Goal: Task Accomplishment & Management: Manage account settings

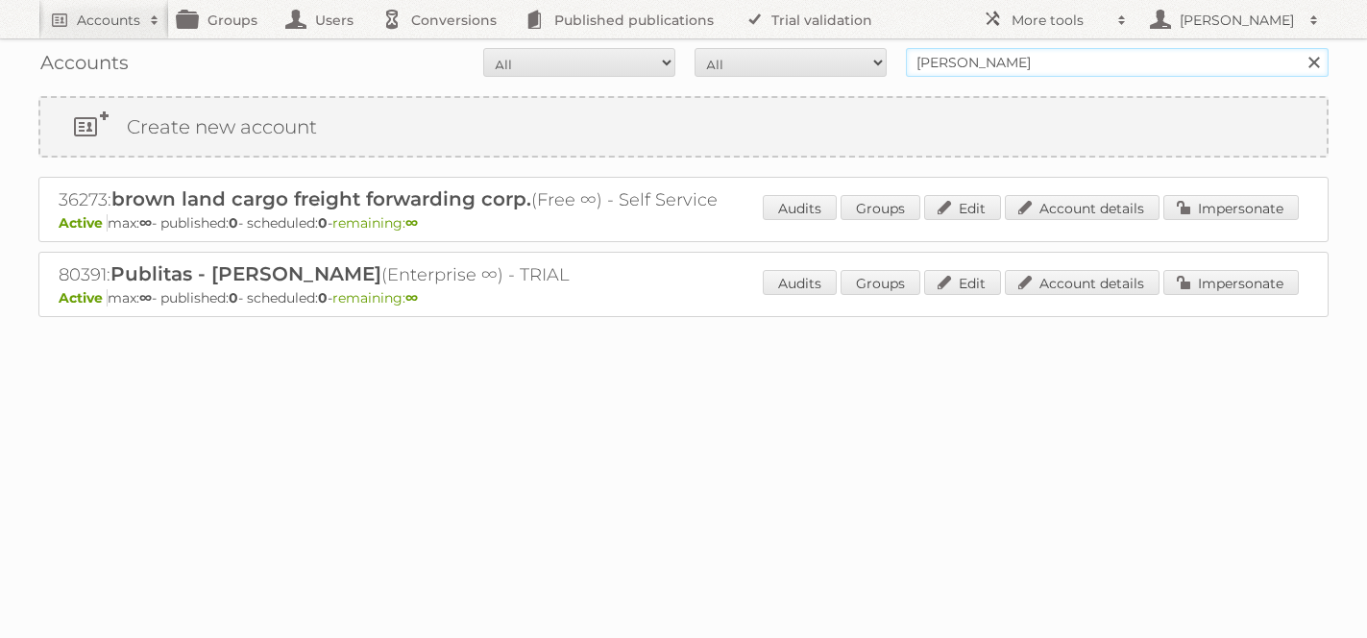
click at [1009, 65] on input "richard lang" at bounding box center [1117, 62] width 423 height 29
type input "do it center"
click at [1299, 48] on input "Search" at bounding box center [1313, 62] width 29 height 29
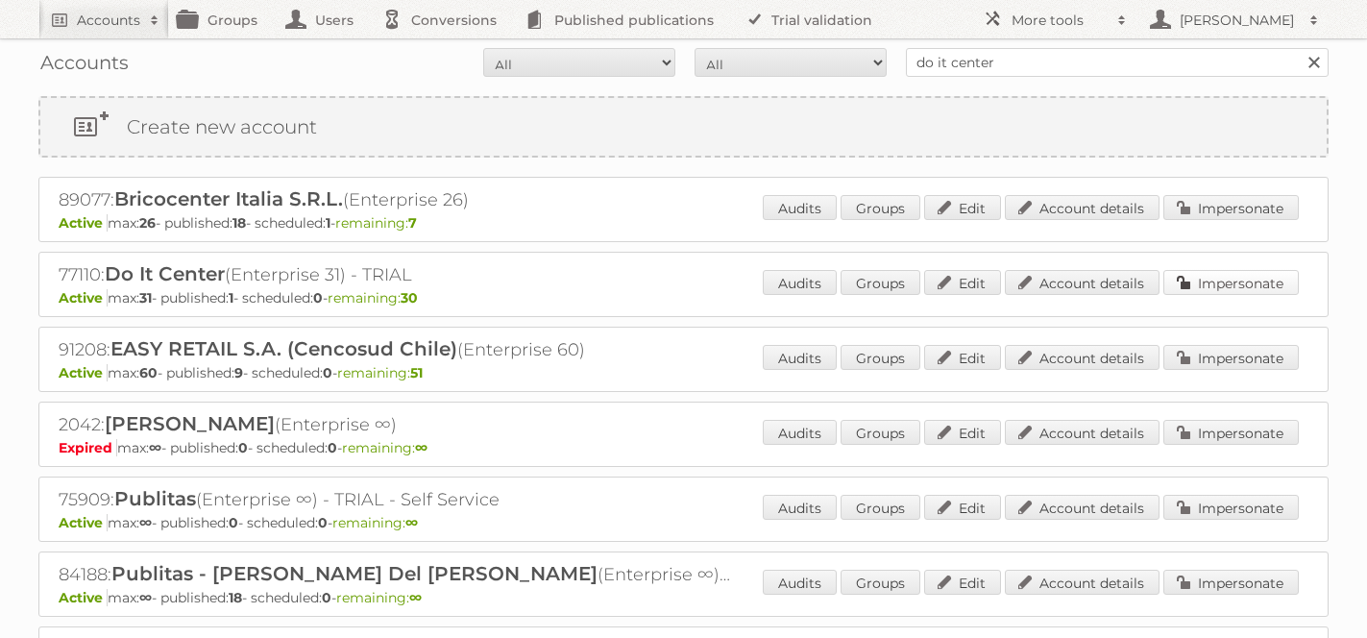
click at [1252, 284] on link "Impersonate" at bounding box center [1231, 282] width 135 height 25
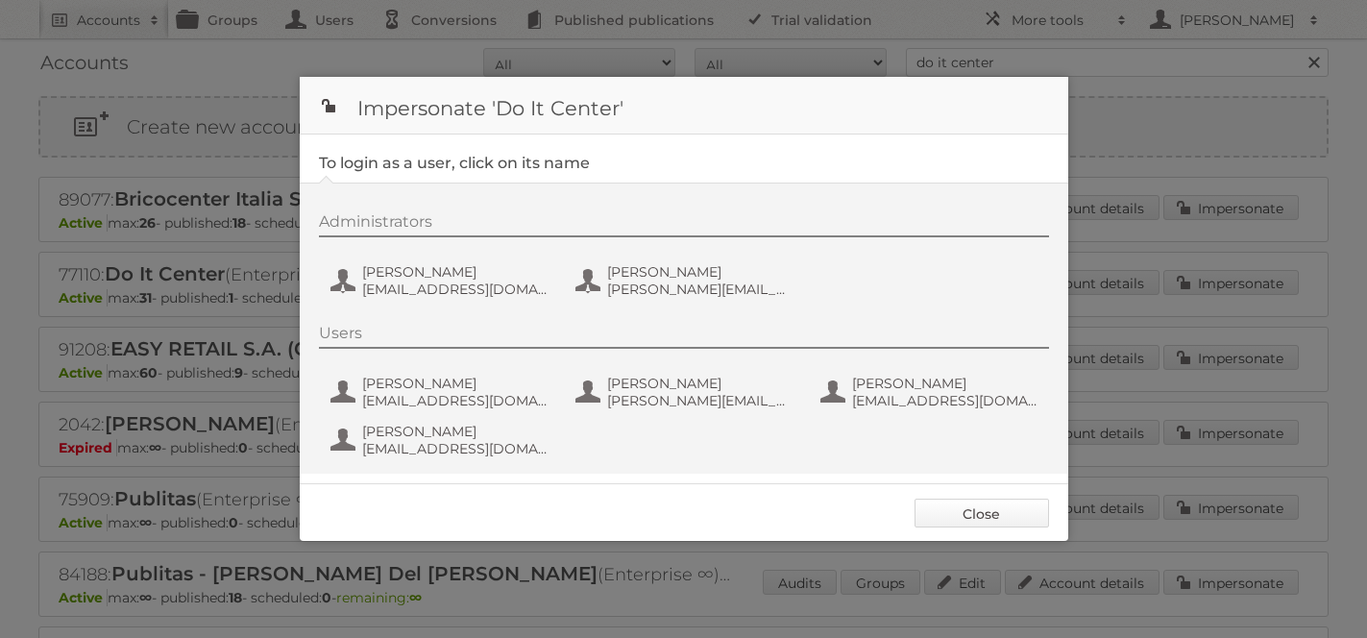
click at [999, 509] on link "Close" at bounding box center [982, 513] width 135 height 29
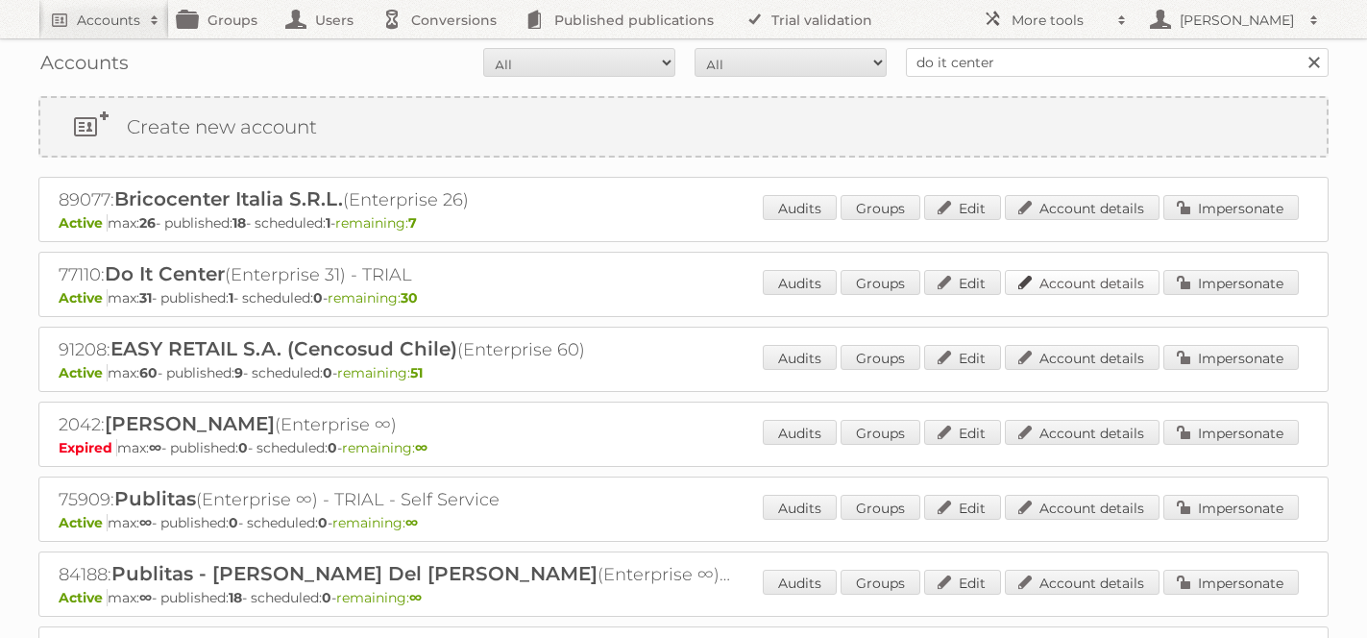
click at [1077, 285] on link "Account details" at bounding box center [1082, 282] width 155 height 25
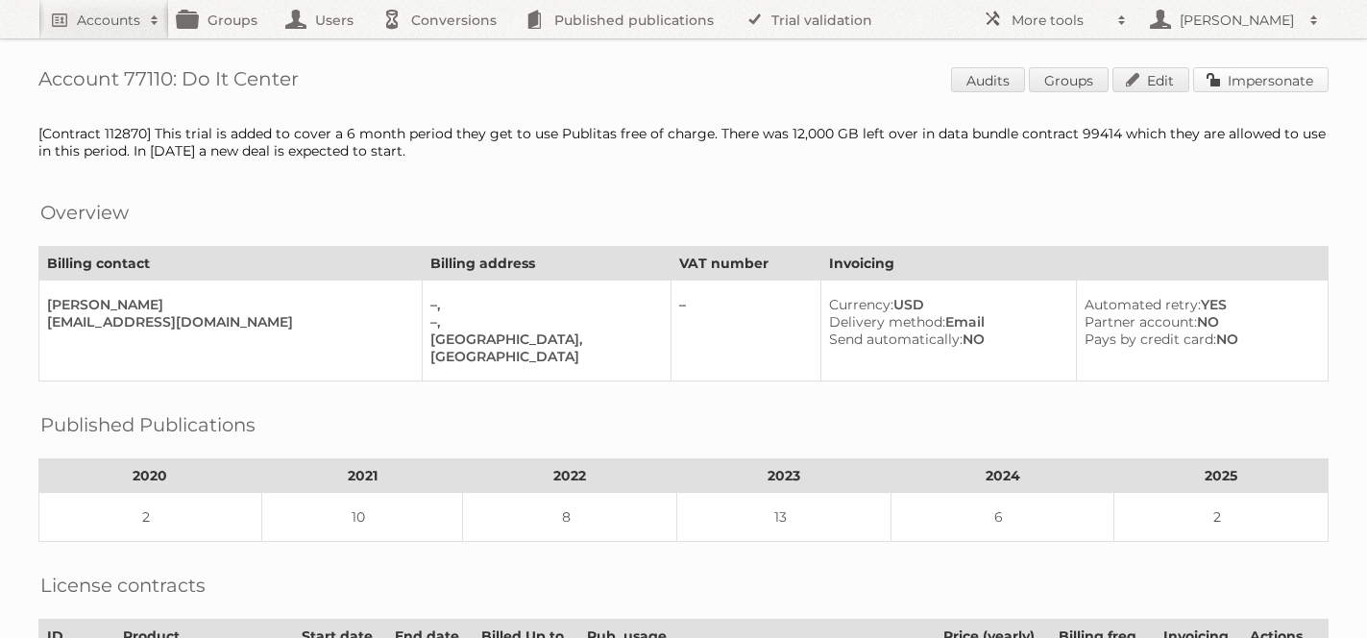
click at [1251, 88] on link "Impersonate" at bounding box center [1260, 79] width 135 height 25
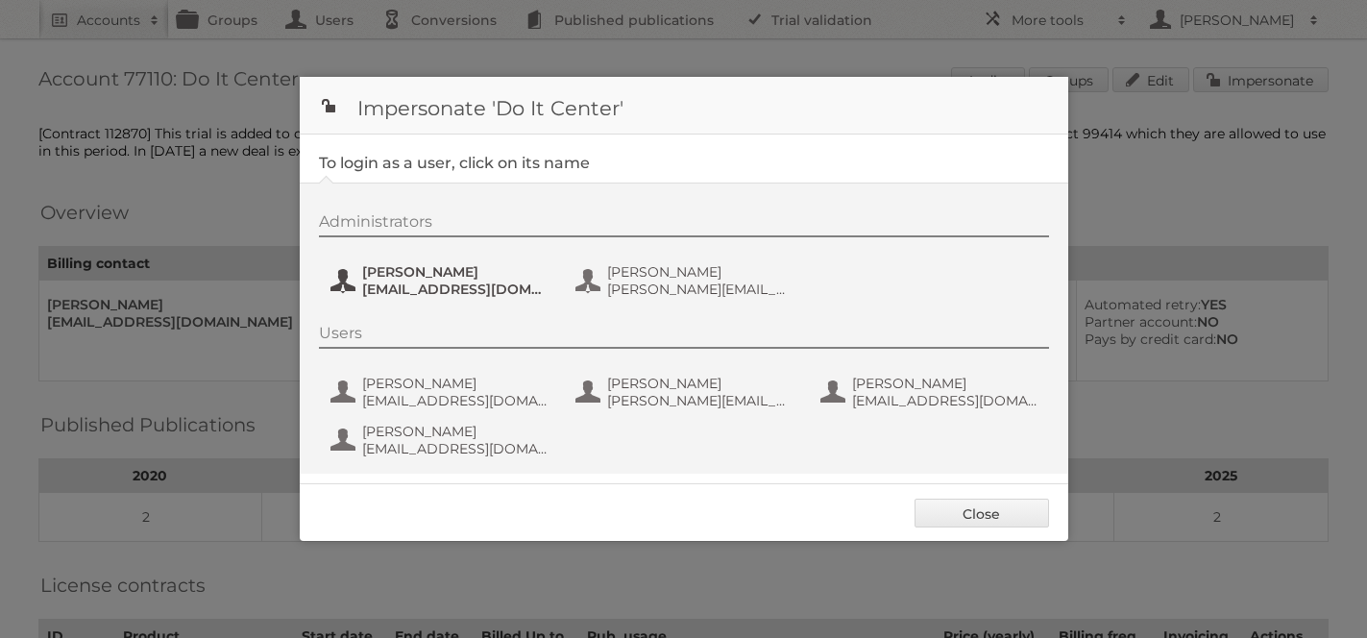
click at [455, 285] on span "aguizado@doitcenter.com.pa" at bounding box center [455, 289] width 186 height 17
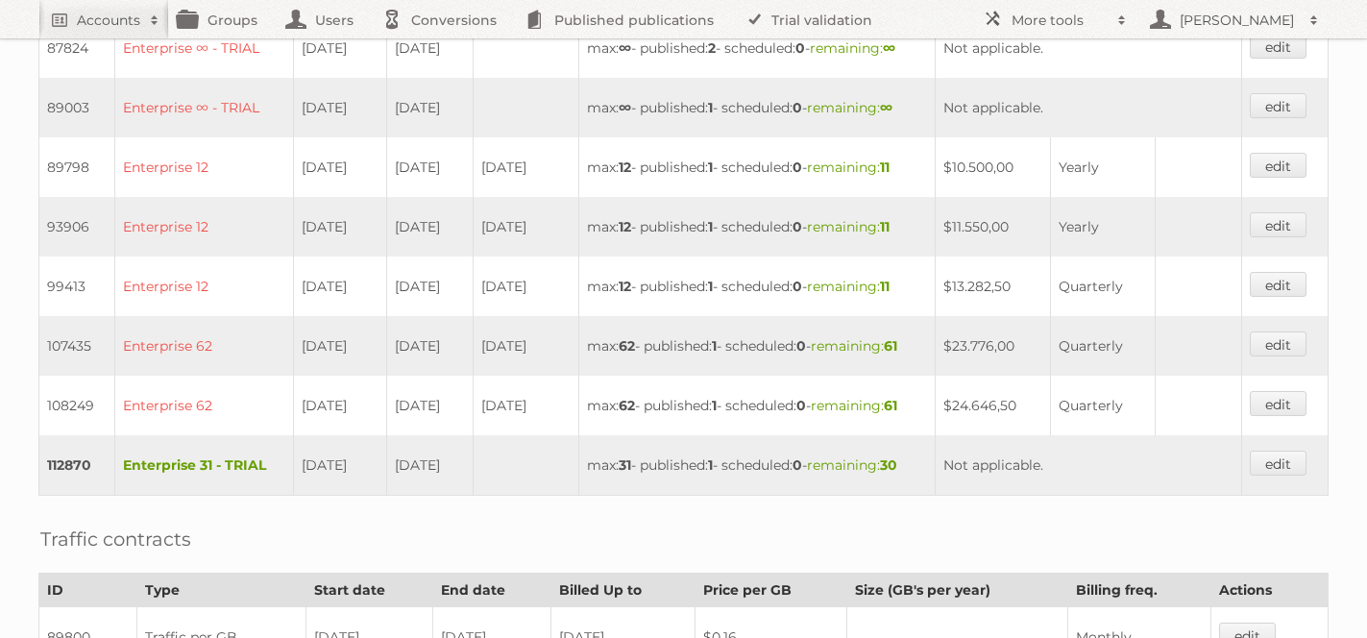
scroll to position [678, 0]
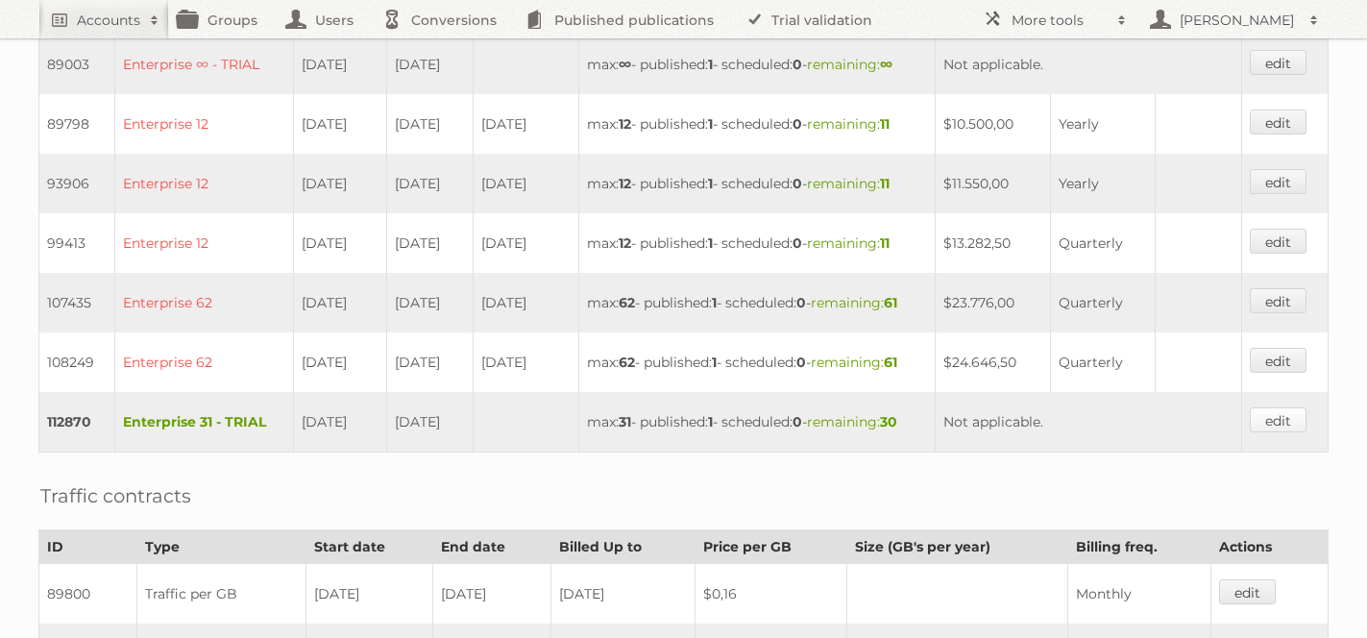
click at [1283, 409] on link "edit" at bounding box center [1278, 419] width 57 height 25
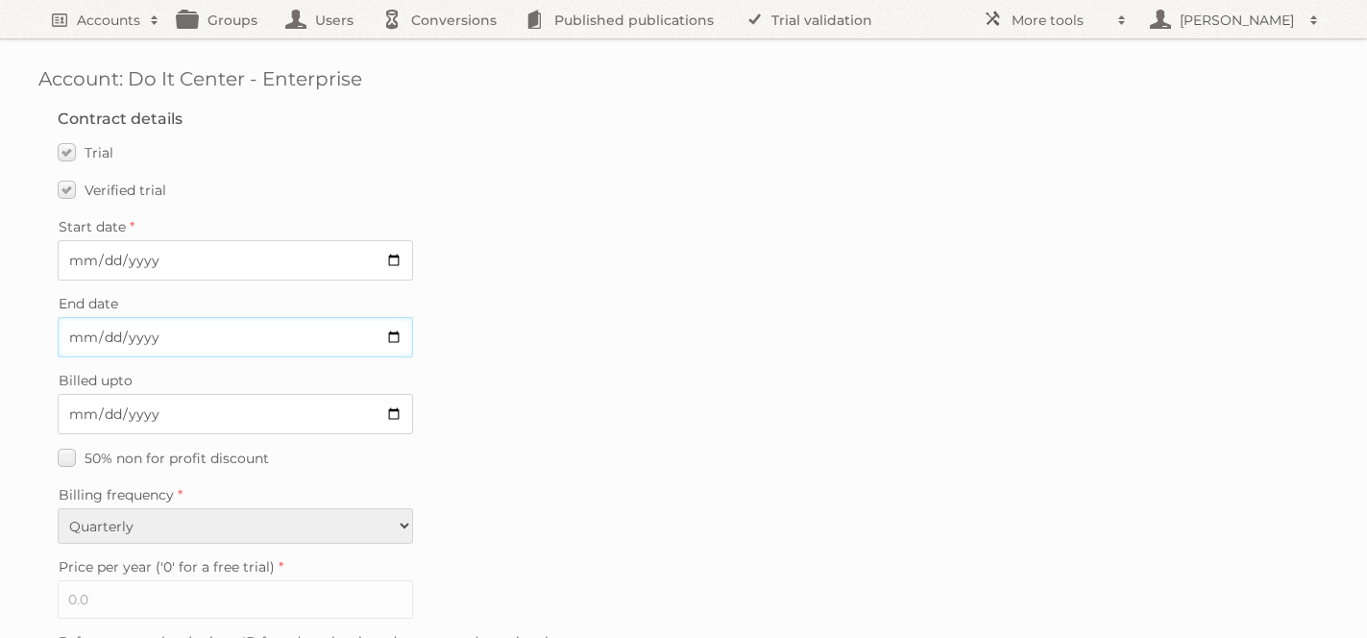
click at [396, 328] on input "2025-09-30" at bounding box center [236, 337] width 356 height 40
type input "2025-08-30"
click at [523, 380] on label "Billed upto" at bounding box center [684, 380] width 1252 height 27
click at [413, 394] on input "Billed upto" at bounding box center [236, 414] width 356 height 40
click at [392, 408] on input "Billed upto" at bounding box center [236, 414] width 356 height 40
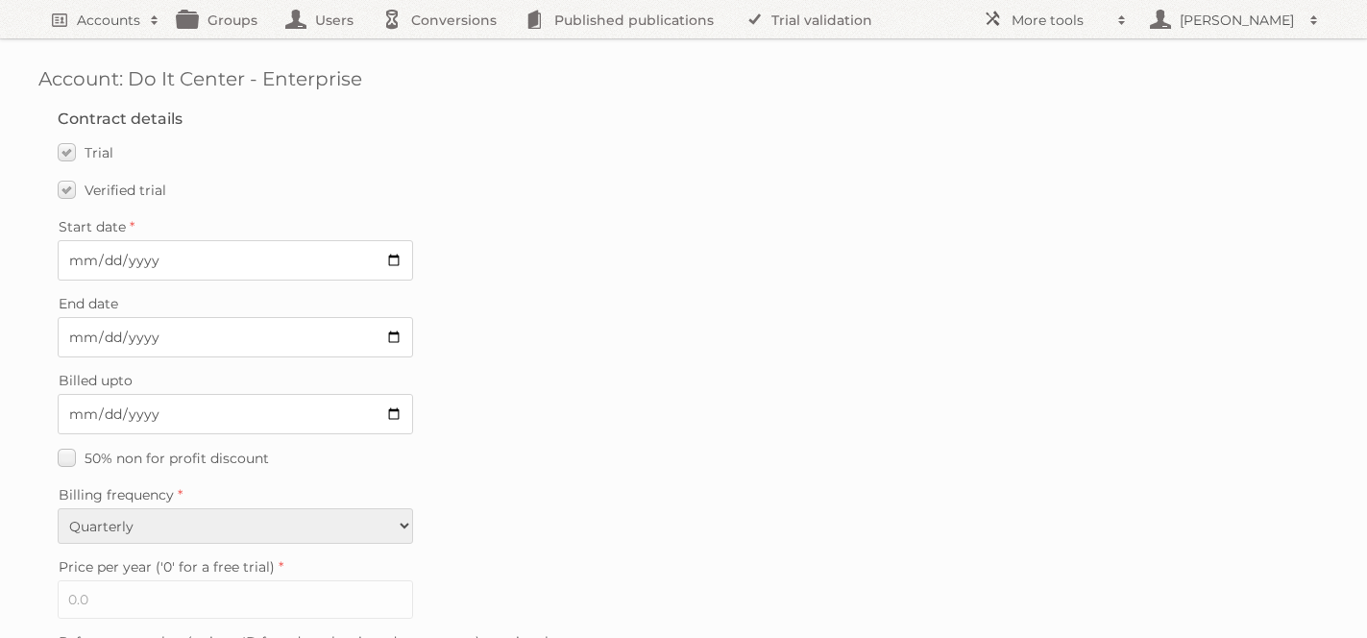
type input "2025-09-15"
click at [561, 296] on label "End date" at bounding box center [684, 303] width 1252 height 27
click at [413, 317] on input "2025-08-30" at bounding box center [236, 337] width 356 height 40
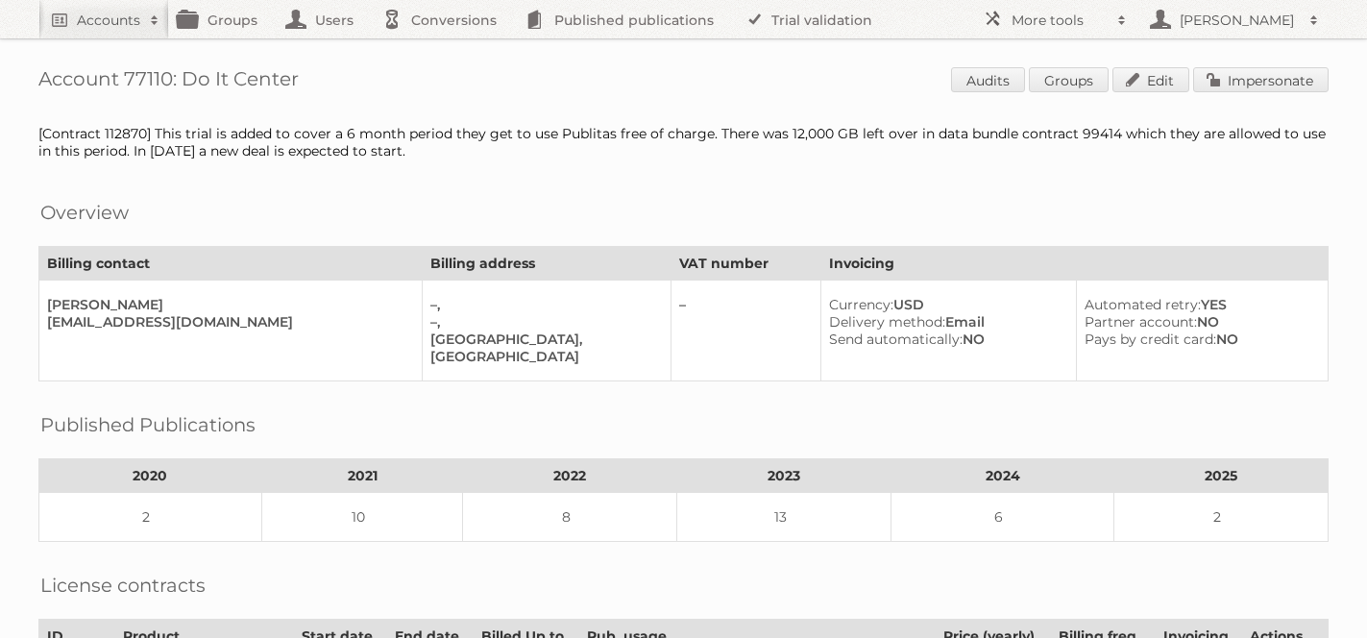
scroll to position [656, 0]
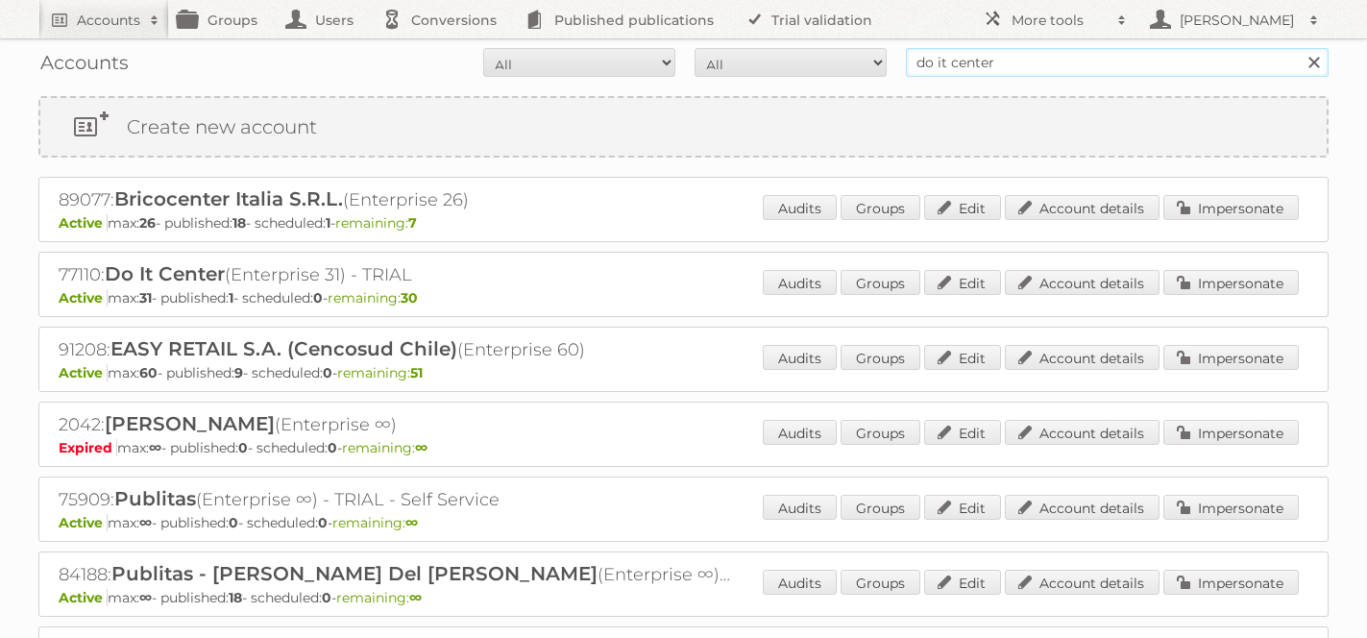
click at [954, 67] on input "do it center" at bounding box center [1117, 62] width 423 height 29
type input "[PERSON_NAME]"
click at [1299, 48] on input "Search" at bounding box center [1313, 62] width 29 height 29
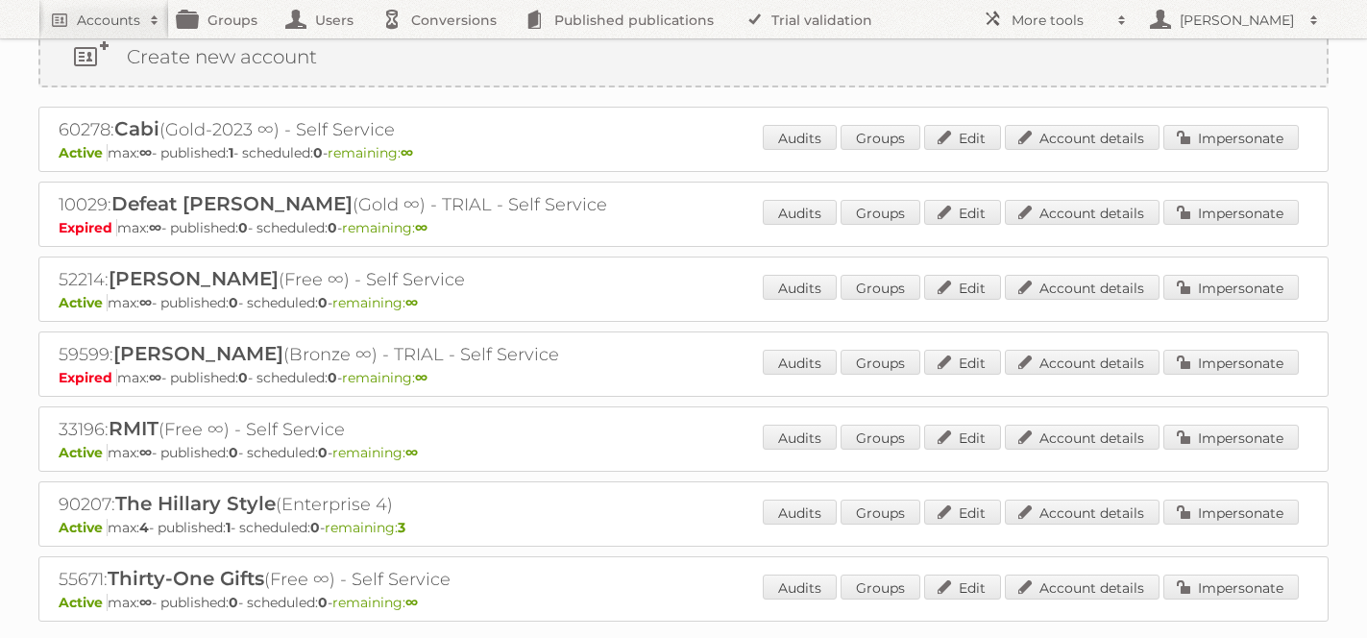
scroll to position [176, 0]
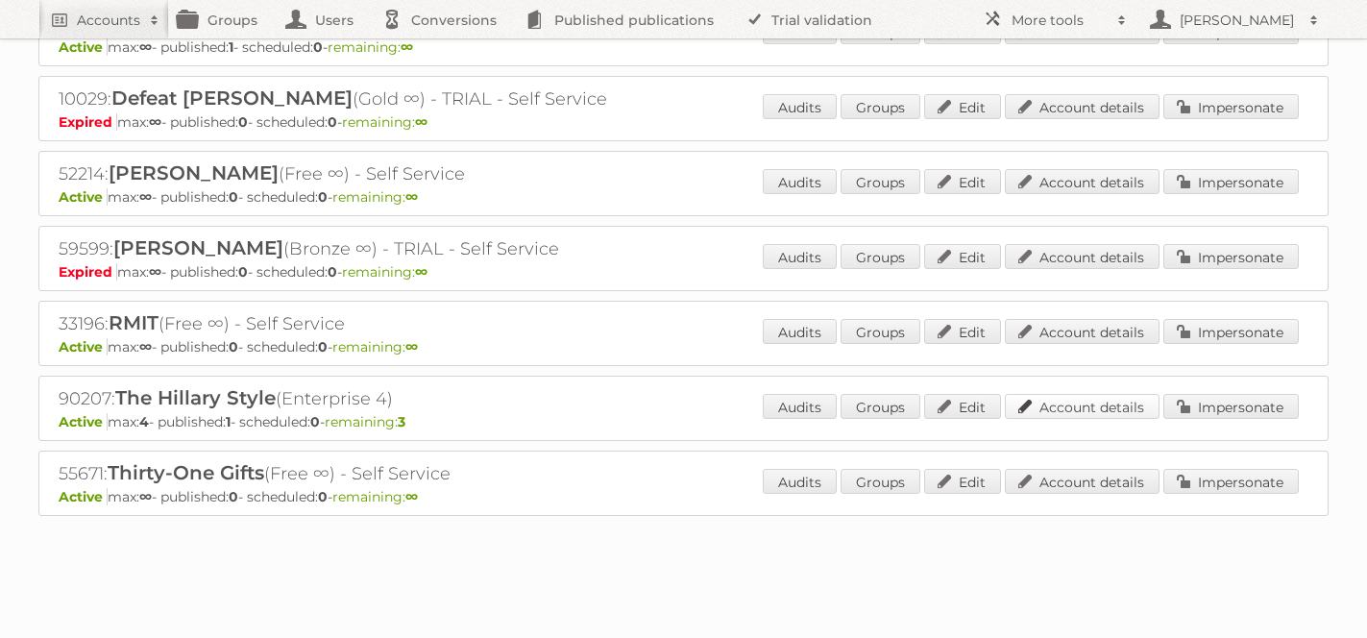
click at [1083, 408] on link "Account details" at bounding box center [1082, 406] width 155 height 25
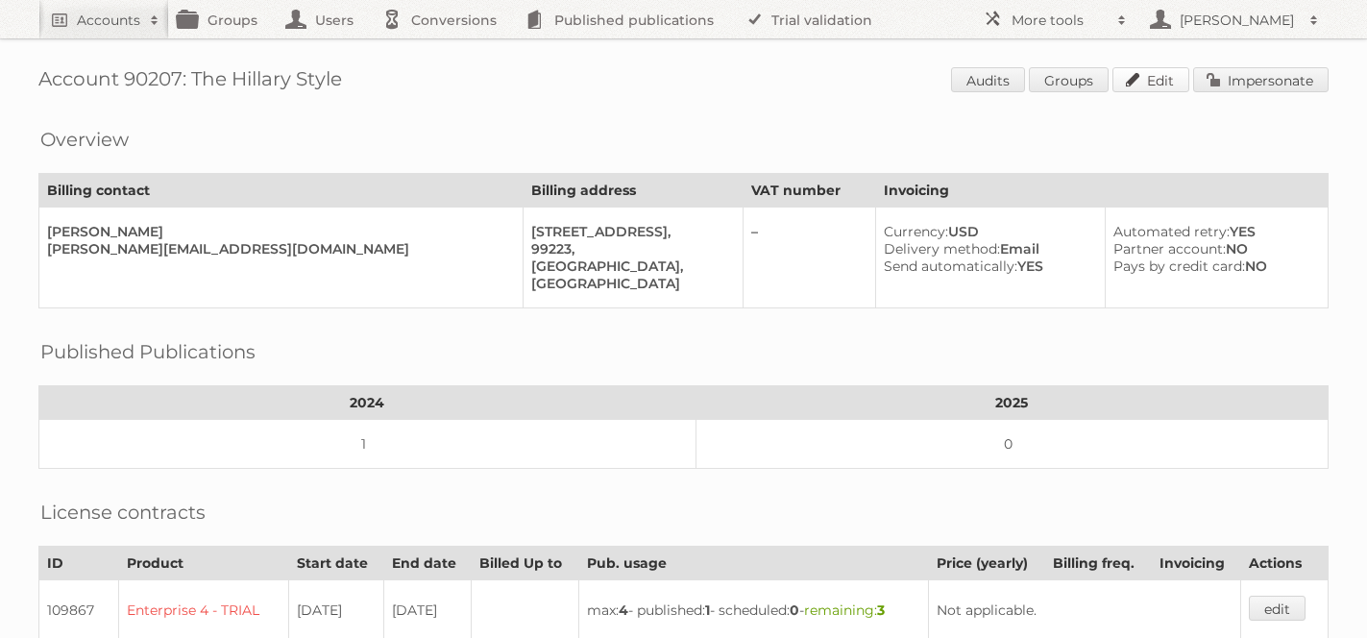
click at [1142, 77] on link "Edit" at bounding box center [1151, 79] width 77 height 25
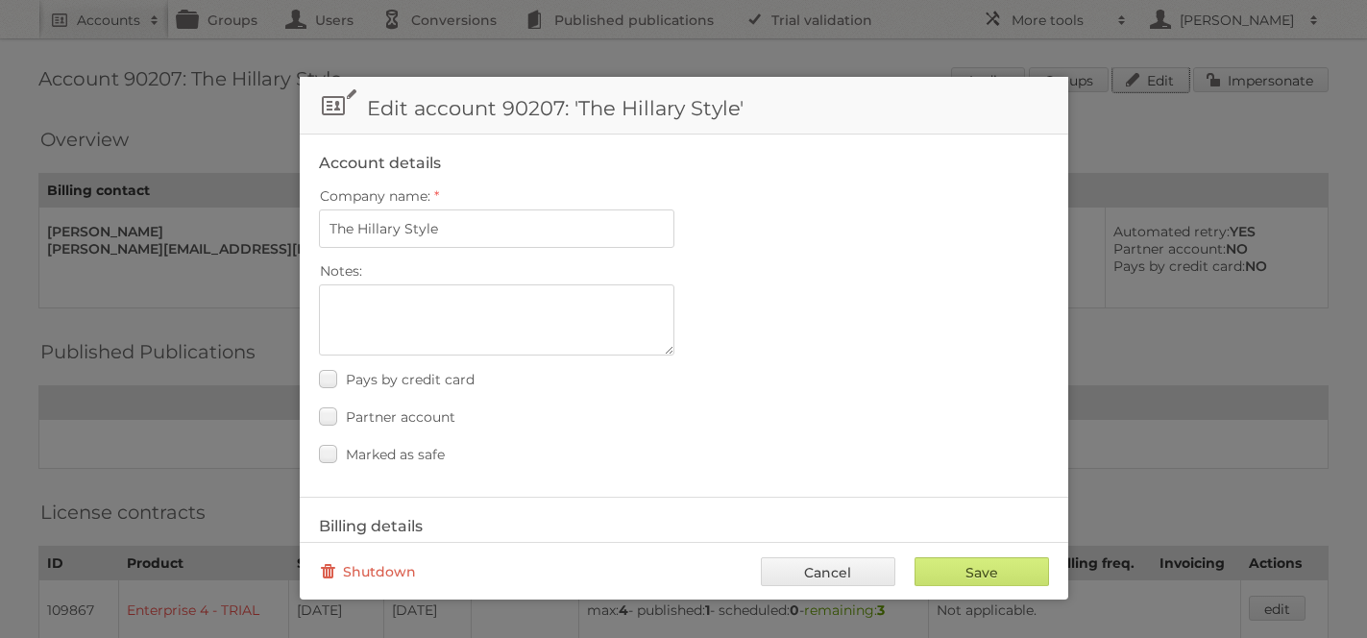
scroll to position [893, 0]
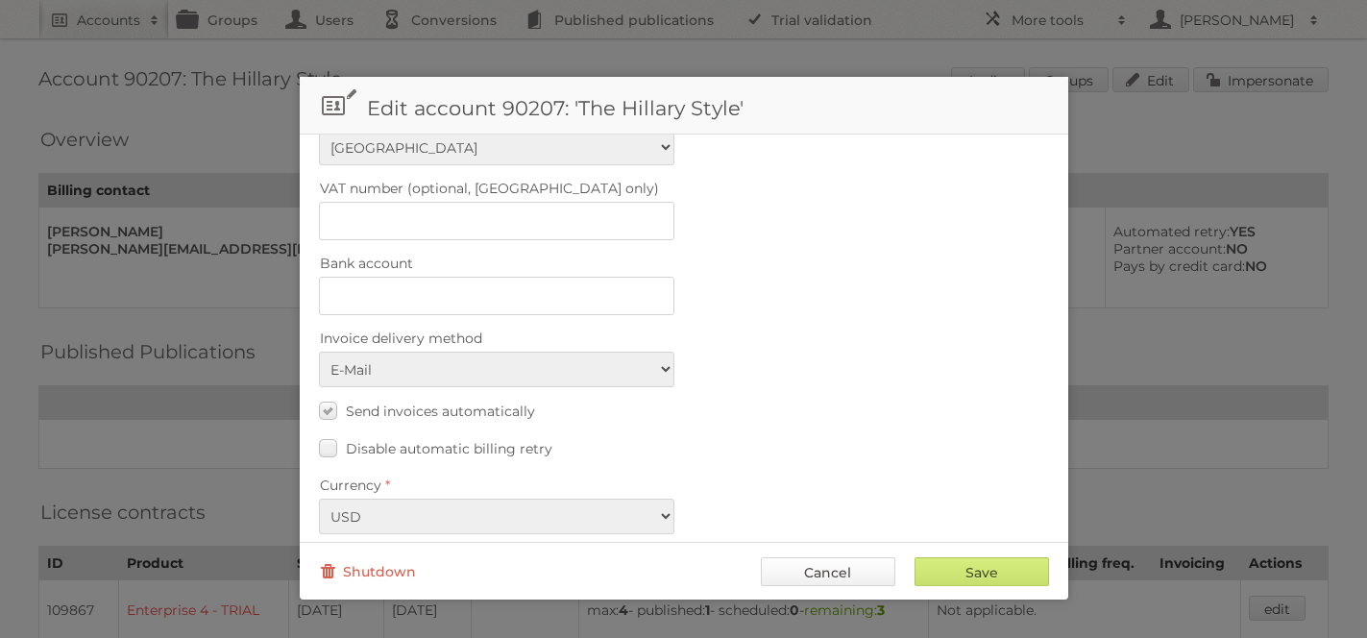
click at [840, 559] on link "Cancel" at bounding box center [828, 571] width 135 height 29
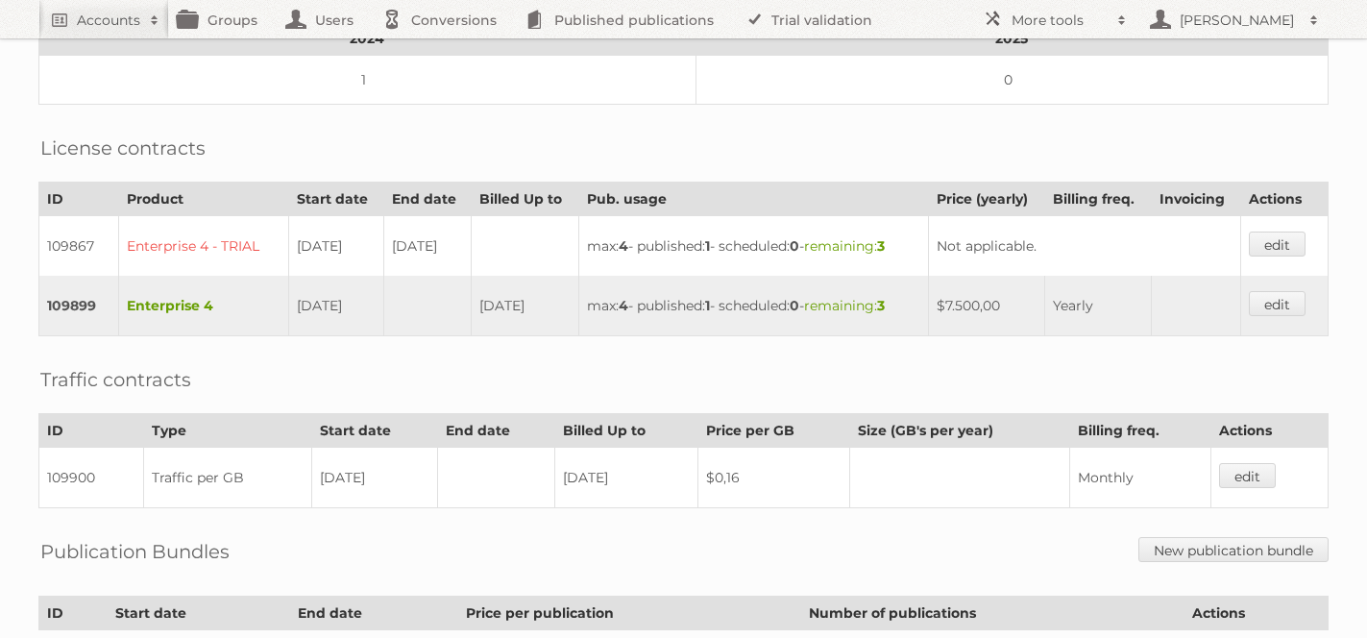
scroll to position [0, 0]
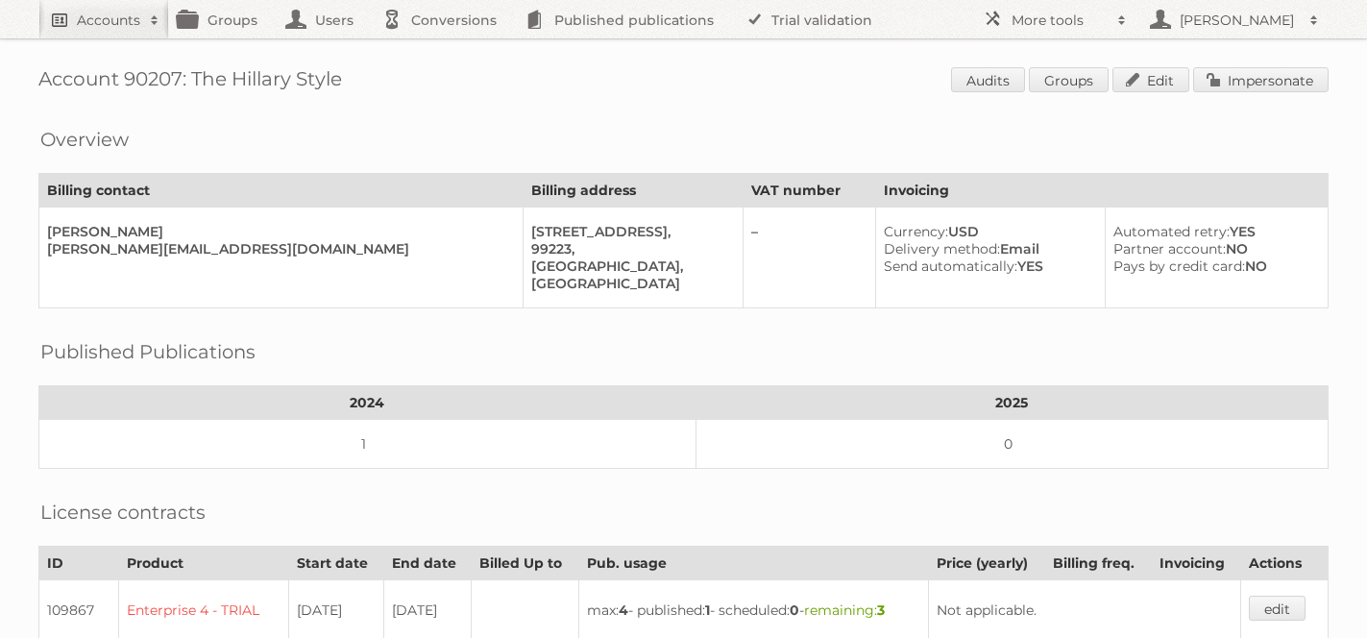
click at [128, 4] on link "Accounts" at bounding box center [103, 19] width 131 height 38
type input"] "success brands"
click at [443, 49] on input "Search" at bounding box center [457, 63] width 29 height 29
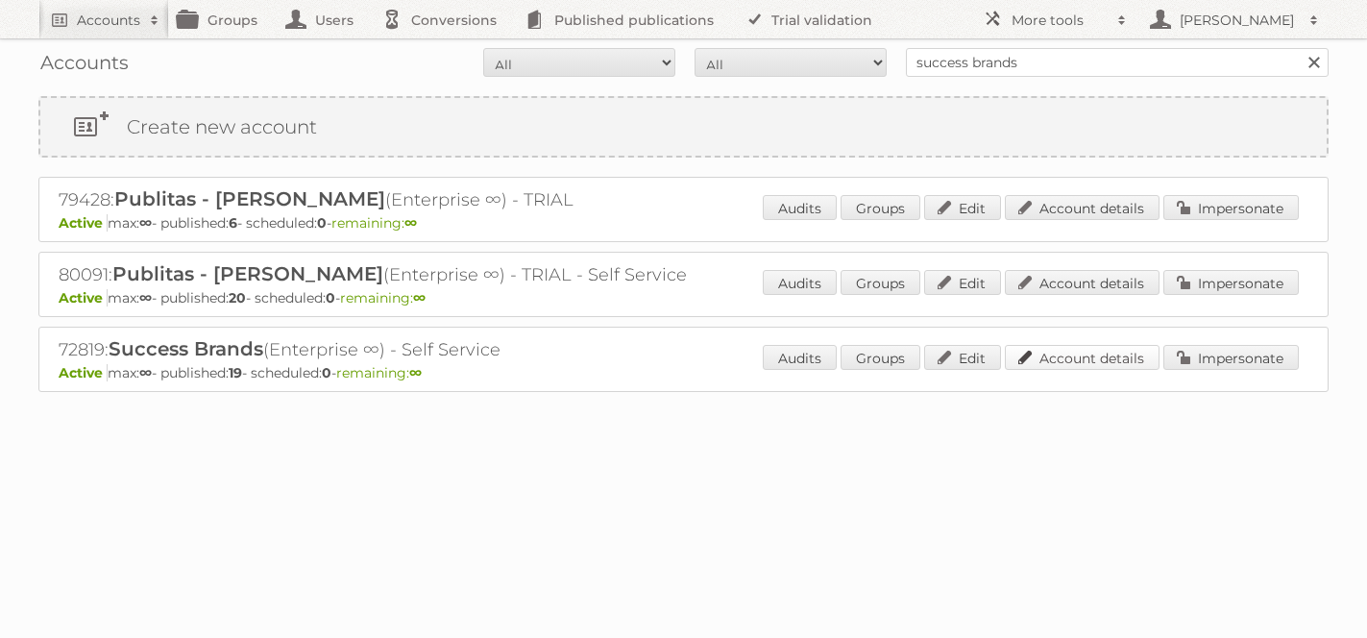
click at [1099, 360] on link "Account details" at bounding box center [1082, 357] width 155 height 25
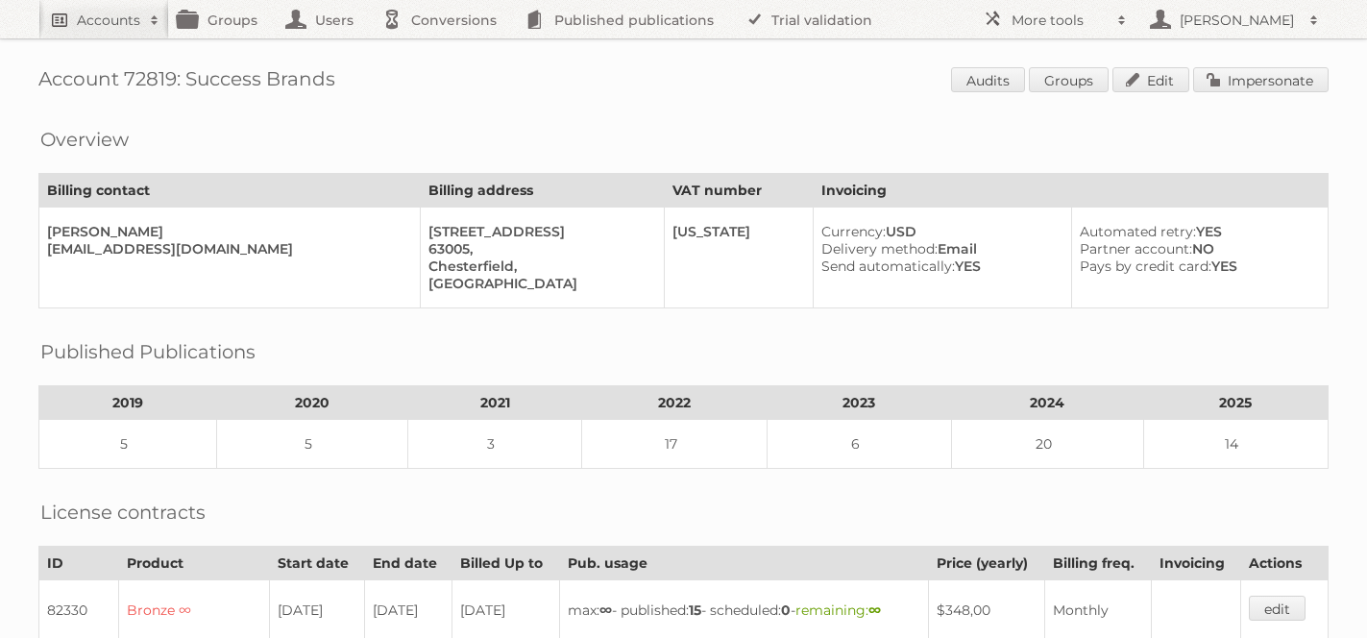
click at [131, 4] on link "Accounts" at bounding box center [103, 19] width 131 height 38
type input"] "arhaus"
click at [443, 49] on input "Search" at bounding box center [457, 63] width 29 height 29
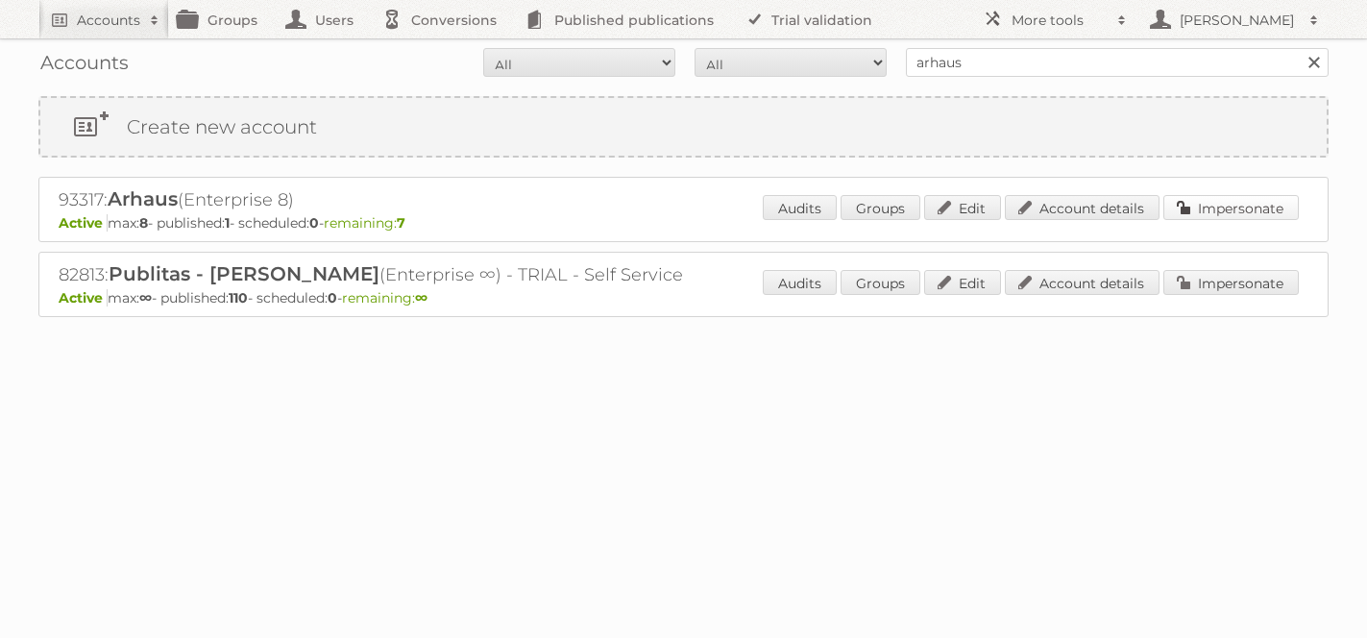
click at [1240, 206] on link "Impersonate" at bounding box center [1231, 207] width 135 height 25
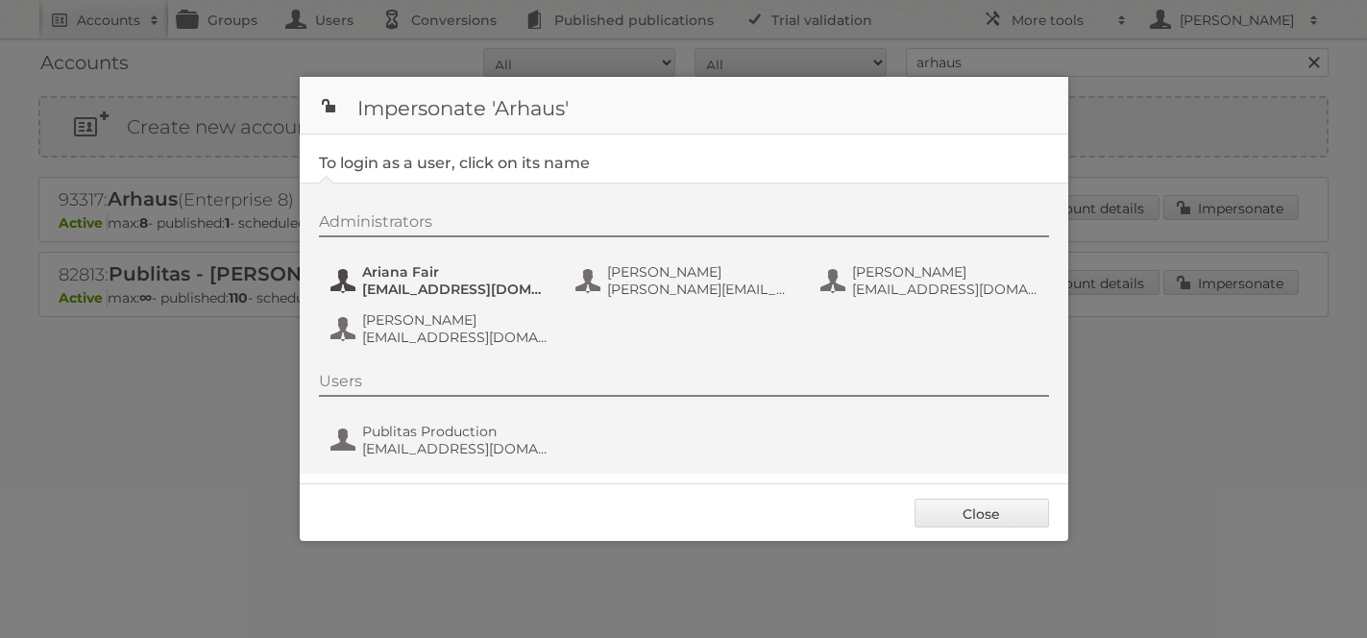
click at [402, 280] on span "Ariana Fair" at bounding box center [455, 271] width 186 height 17
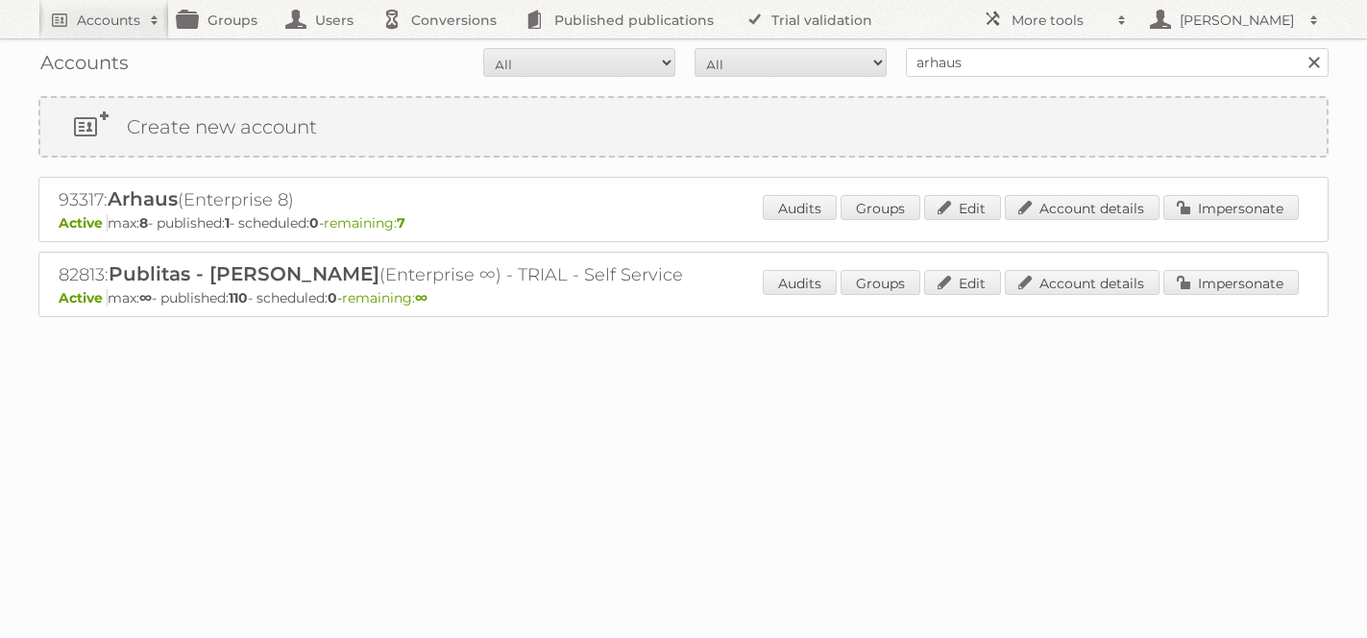
click at [575, 440] on div at bounding box center [683, 432] width 1367 height 38
click at [647, 363] on div "Loading" at bounding box center [683, 355] width 1291 height 77
